Goal: Information Seeking & Learning: Learn about a topic

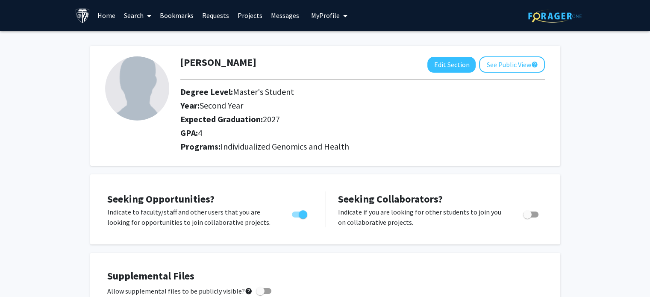
click at [281, 119] on h2 "Expected Graduation: 2027" at bounding box center [348, 119] width 336 height 10
click at [441, 65] on button "Edit Section" at bounding box center [451, 65] width 48 height 16
select select "second_year"
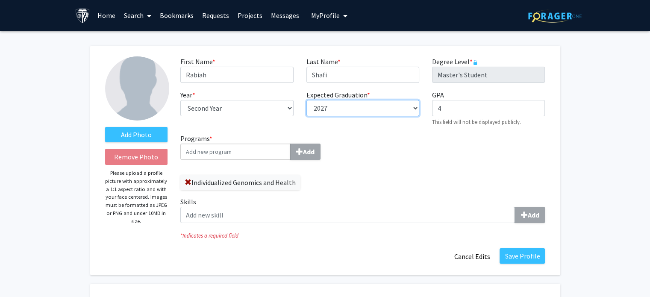
click at [367, 108] on select "--- 2018 2019 2020 2021 2022 2023 2024 2025 2026 2027 2028 2029 2030 2031" at bounding box center [363, 108] width 113 height 16
select select "2026"
click at [307, 100] on select "--- 2018 2019 2020 2021 2022 2023 2024 2025 2026 2027 2028 2029 2030 2031" at bounding box center [363, 108] width 113 height 16
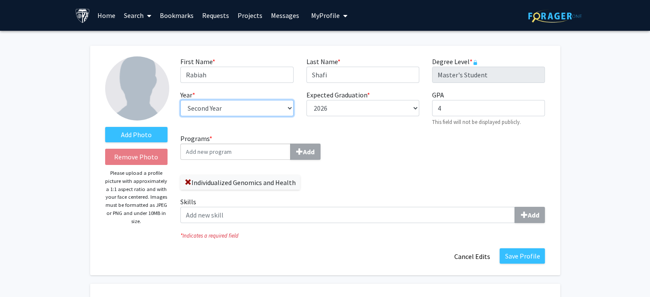
click at [288, 111] on select "--- First Year Second Year" at bounding box center [236, 108] width 113 height 16
click at [180, 100] on select "--- First Year Second Year" at bounding box center [236, 108] width 113 height 16
click at [398, 161] on div "Programs * Add Individualized Genomics and Health Skills Add" at bounding box center [362, 181] width 377 height 97
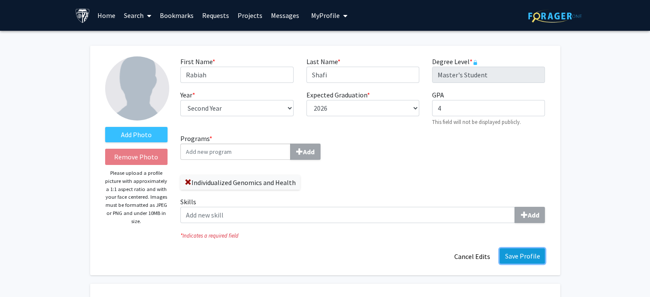
click at [510, 254] on button "Save Profile" at bounding box center [522, 255] width 45 height 15
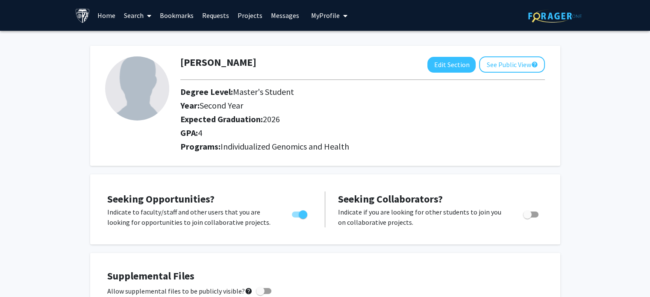
click at [137, 14] on link "Search" at bounding box center [138, 15] width 36 height 30
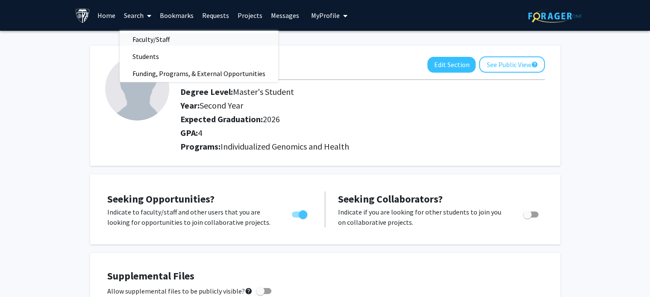
click at [147, 36] on span "Faculty/Staff" at bounding box center [151, 39] width 63 height 17
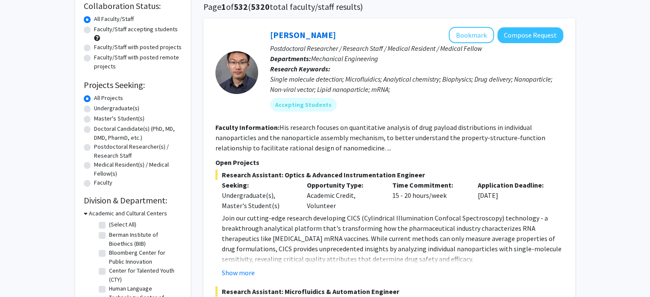
scroll to position [71, 0]
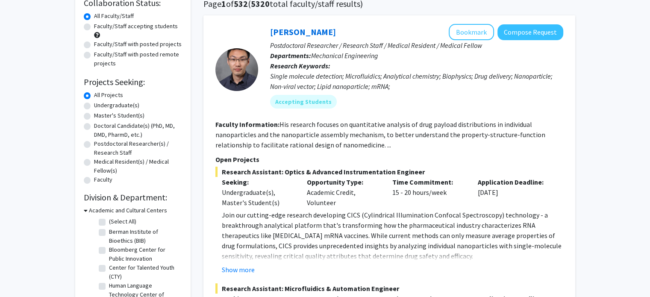
click at [94, 115] on label "Master's Student(s)" at bounding box center [119, 115] width 50 height 9
click at [94, 115] on input "Master's Student(s)" at bounding box center [97, 114] width 6 height 6
radio input "true"
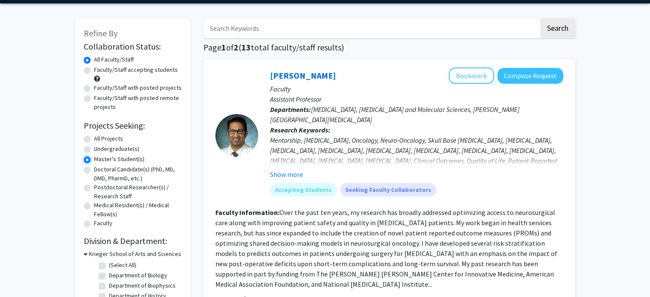
scroll to position [28, 0]
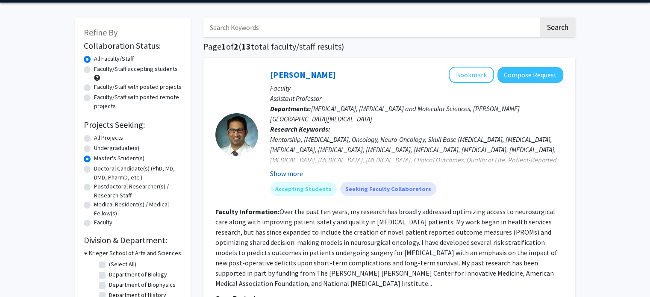
click at [289, 171] on button "Show more" at bounding box center [286, 173] width 33 height 10
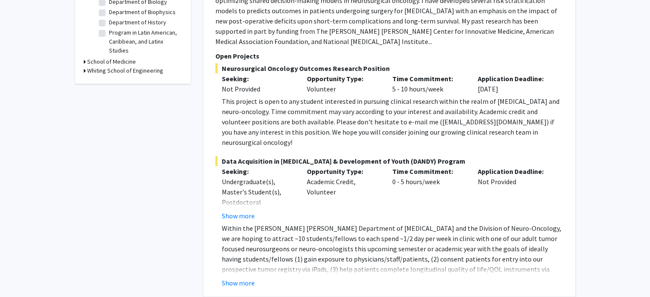
scroll to position [304, 0]
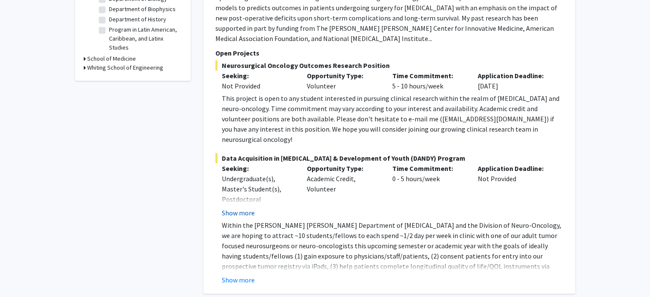
click at [241, 208] on button "Show more" at bounding box center [238, 213] width 33 height 10
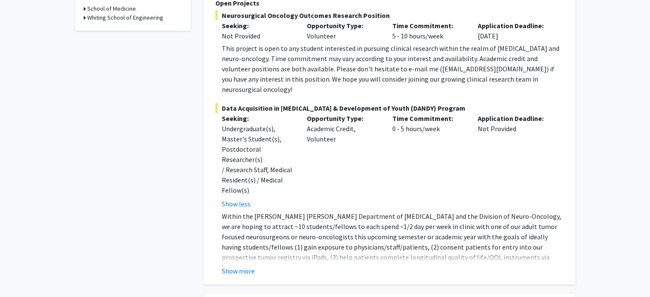
scroll to position [357, 0]
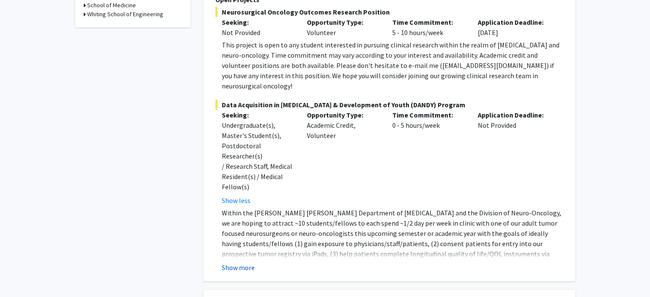
click at [240, 262] on button "Show more" at bounding box center [238, 267] width 33 height 10
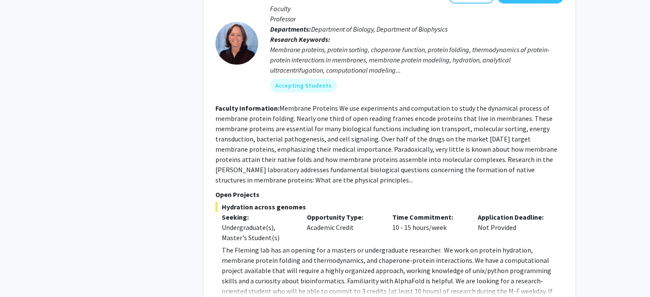
scroll to position [771, 0]
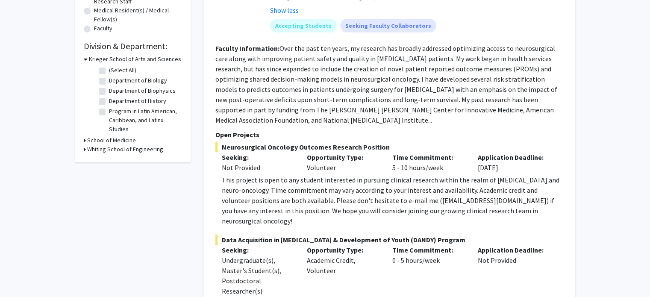
scroll to position [0, 0]
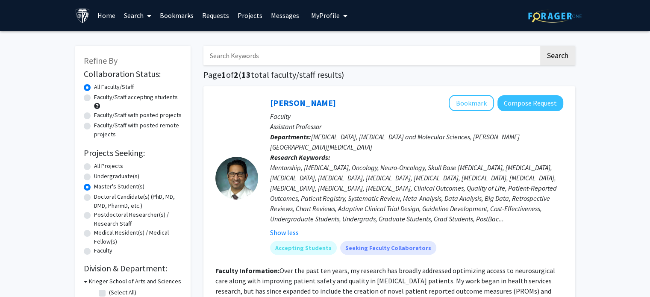
click at [94, 124] on label "Faculty/Staff with posted remote projects" at bounding box center [138, 130] width 88 height 18
click at [94, 124] on input "Faculty/Staff with posted remote projects" at bounding box center [97, 124] width 6 height 6
radio input "true"
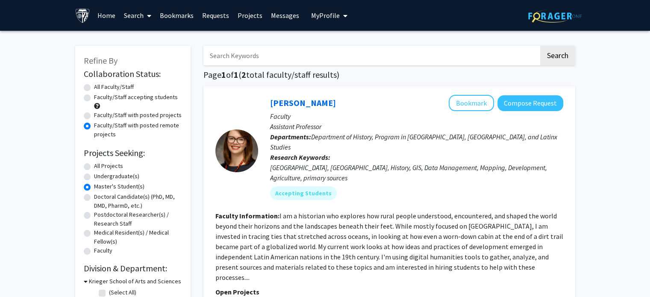
click at [94, 98] on label "Faculty/Staff accepting students" at bounding box center [136, 97] width 84 height 9
click at [94, 98] on input "Faculty/Staff accepting students" at bounding box center [97, 96] width 6 height 6
radio input "true"
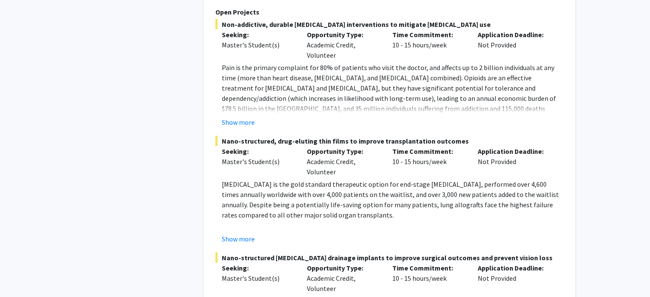
scroll to position [1973, 0]
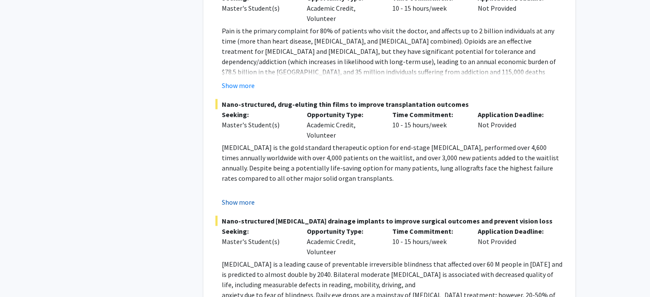
click at [238, 197] on button "Show more" at bounding box center [238, 202] width 33 height 10
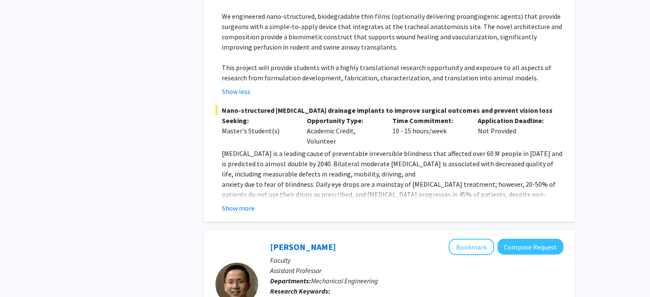
scroll to position [2220, 0]
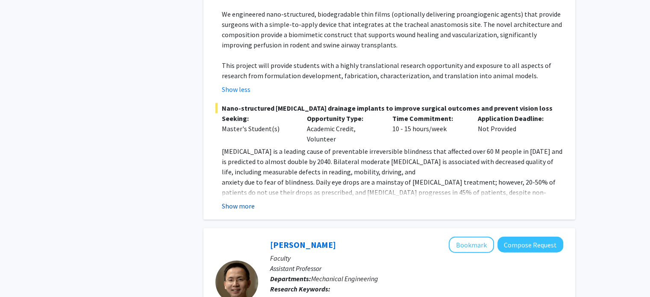
click at [236, 201] on button "Show more" at bounding box center [238, 206] width 33 height 10
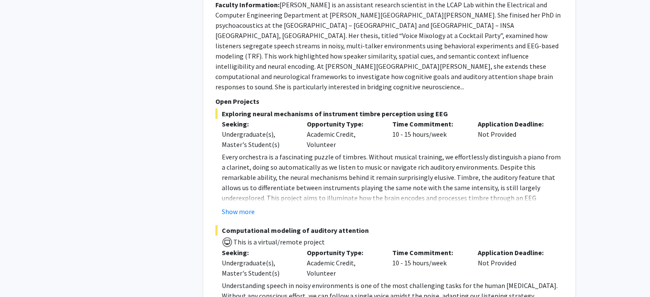
scroll to position [3693, 0]
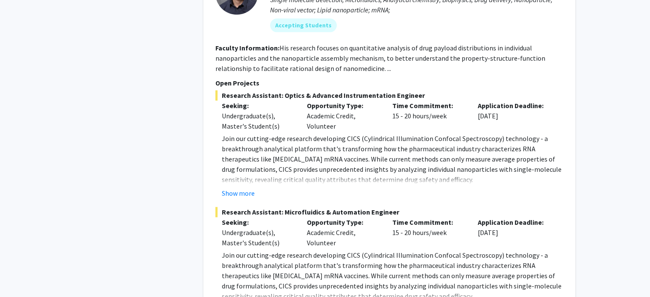
scroll to position [4407, 0]
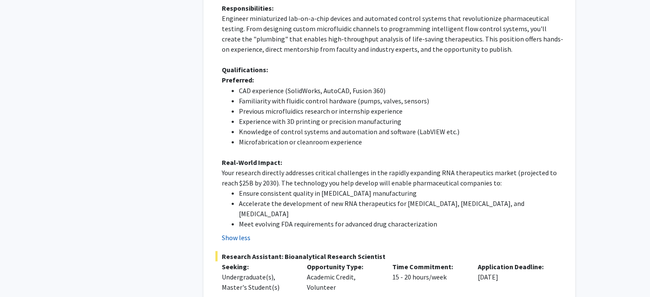
scroll to position [4786, 0]
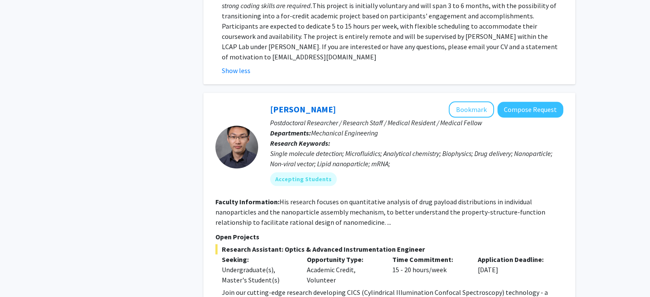
scroll to position [4249, 0]
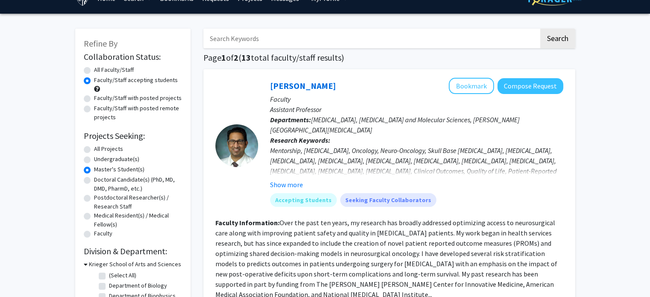
scroll to position [0, 0]
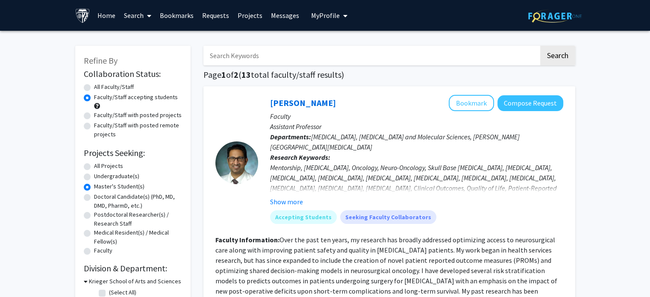
click at [94, 124] on label "Faculty/Staff with posted remote projects" at bounding box center [138, 130] width 88 height 18
click at [94, 124] on input "Faculty/Staff with posted remote projects" at bounding box center [97, 124] width 6 height 6
radio input "true"
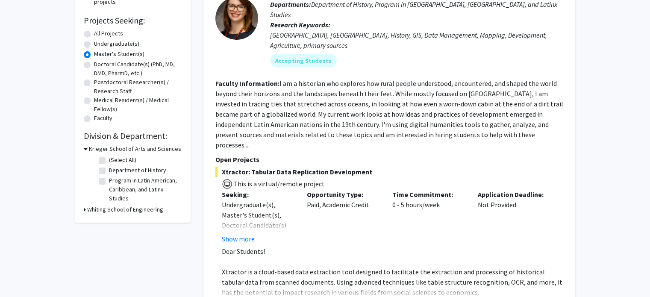
scroll to position [133, 0]
click at [245, 233] on button "Show more" at bounding box center [238, 238] width 33 height 10
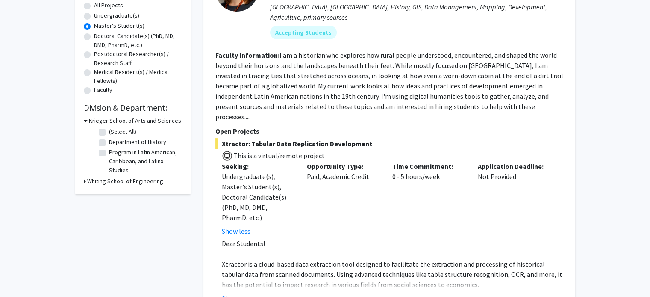
scroll to position [160, 0]
click at [237, 294] on button "Show more" at bounding box center [238, 299] width 33 height 10
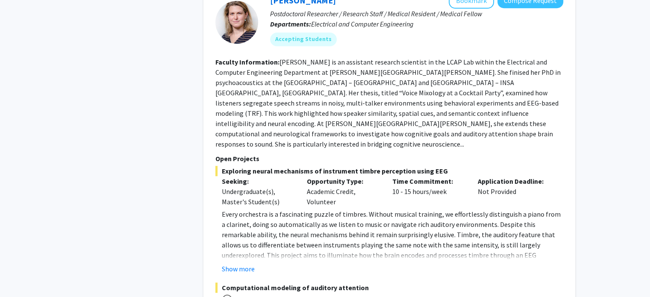
scroll to position [735, 0]
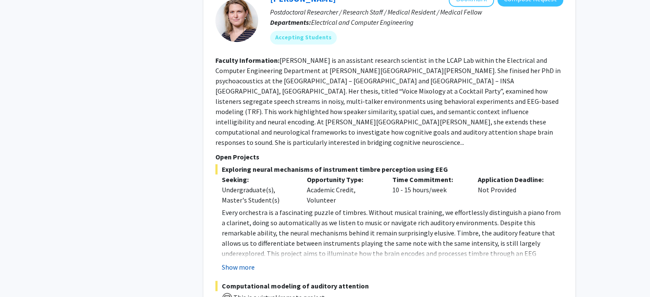
click at [239, 262] on button "Show more" at bounding box center [238, 267] width 33 height 10
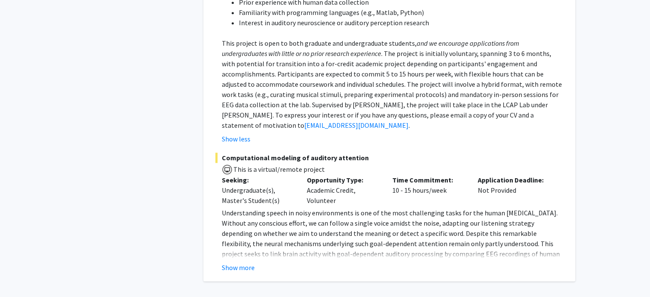
scroll to position [1132, 0]
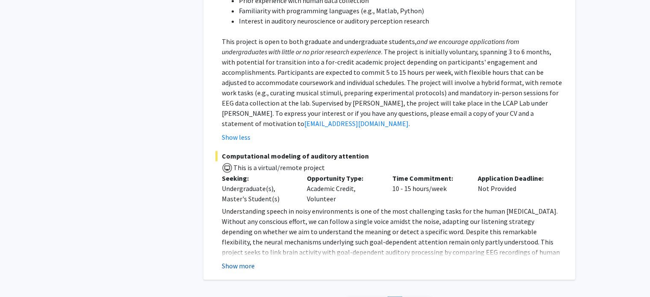
click at [233, 261] on button "Show more" at bounding box center [238, 266] width 33 height 10
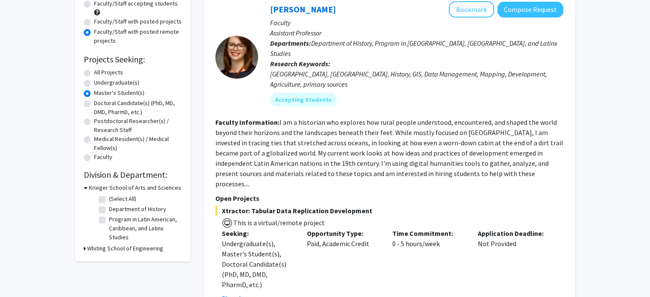
scroll to position [0, 0]
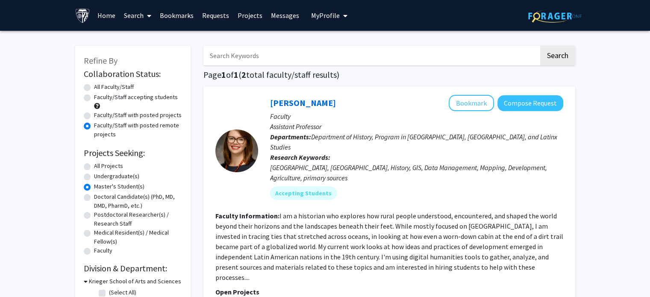
click at [149, 15] on icon at bounding box center [149, 15] width 4 height 7
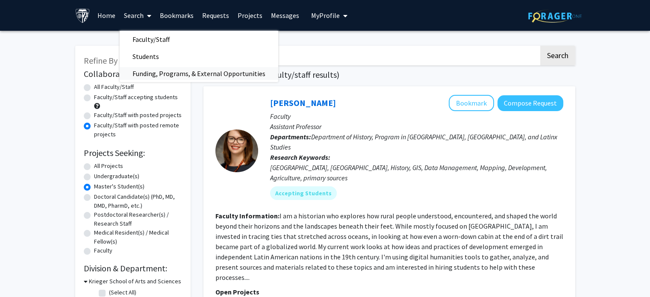
click at [162, 72] on span "Funding, Programs, & External Opportunities" at bounding box center [199, 73] width 159 height 17
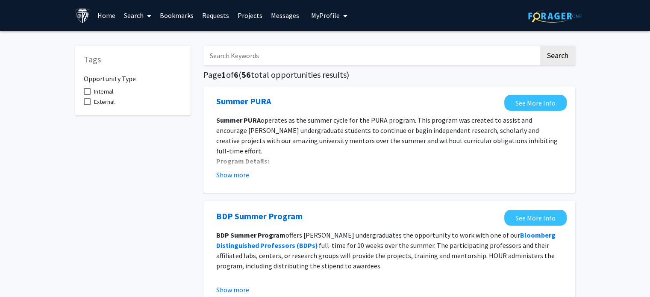
click at [86, 102] on span at bounding box center [87, 101] width 7 height 7
click at [87, 105] on input "External" at bounding box center [87, 105] width 0 height 0
checkbox input "true"
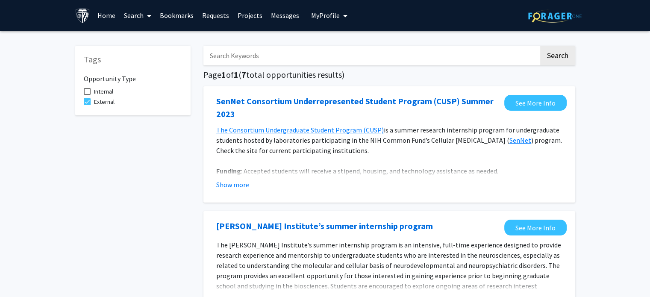
click at [248, 13] on link "Projects" at bounding box center [249, 15] width 33 height 30
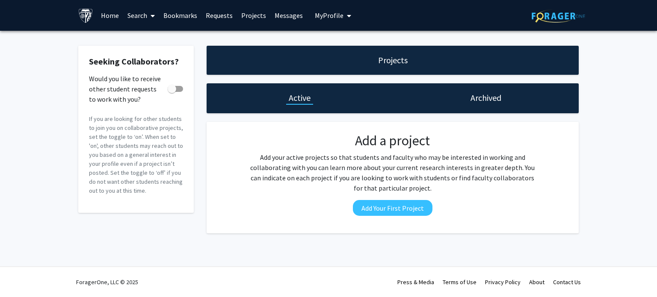
click at [225, 15] on link "Requests" at bounding box center [218, 15] width 35 height 30
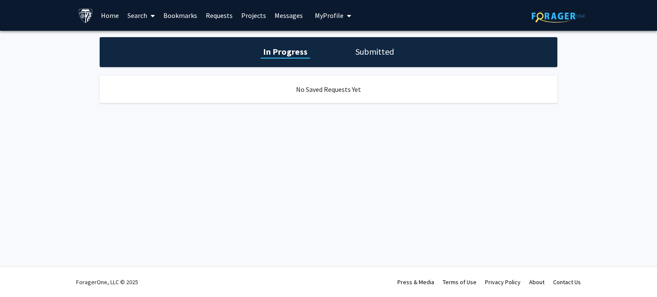
click at [187, 16] on link "Bookmarks" at bounding box center [180, 15] width 42 height 30
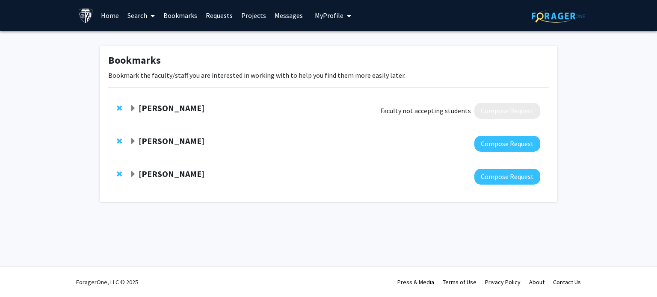
click at [161, 141] on strong "[PERSON_NAME]" at bounding box center [172, 141] width 66 height 11
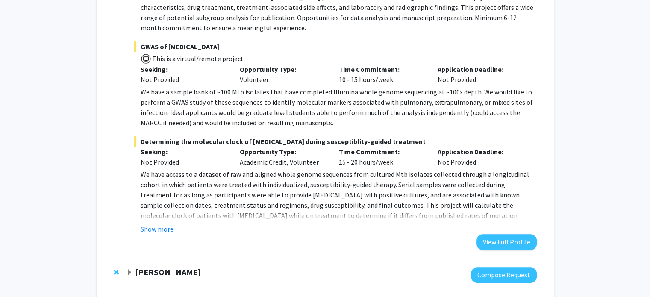
scroll to position [355, 0]
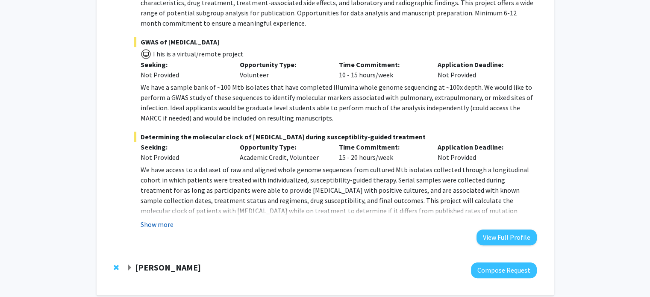
click at [150, 222] on button "Show more" at bounding box center [157, 224] width 33 height 10
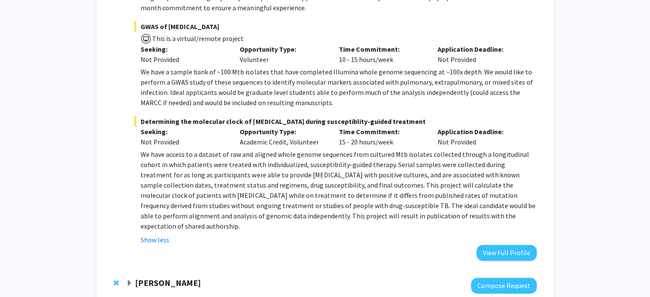
scroll to position [419, 0]
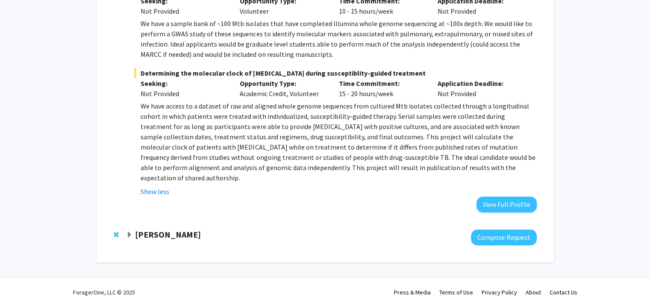
click at [147, 229] on strong "[PERSON_NAME]" at bounding box center [168, 234] width 66 height 11
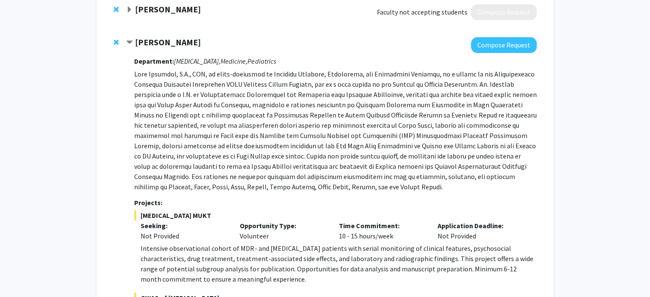
scroll to position [0, 0]
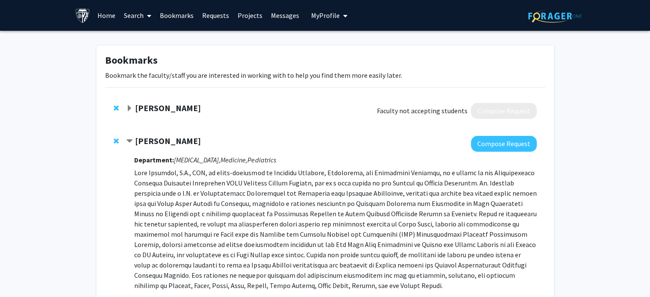
click at [340, 14] on span "My profile dropdown to access profile and logout" at bounding box center [344, 16] width 8 height 30
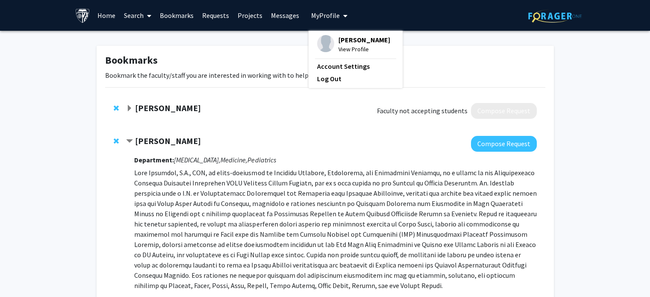
click at [400, 26] on div "Skip navigation Home Search Bookmarks Requests Projects Messages My Profile [PE…" at bounding box center [325, 15] width 513 height 31
